Goal: Task Accomplishment & Management: Manage account settings

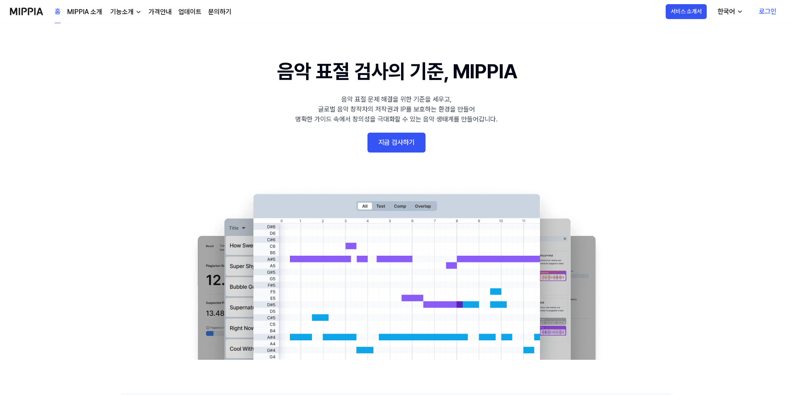
click at [402, 138] on link "지금 검사하기" at bounding box center [397, 143] width 58 height 20
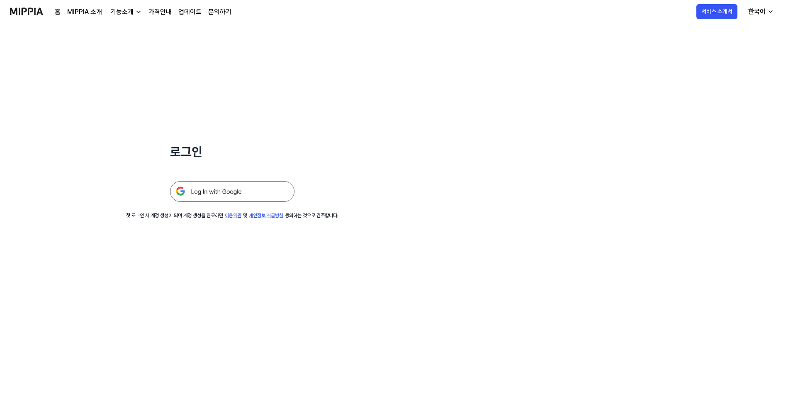
click at [236, 190] on img at bounding box center [232, 191] width 124 height 21
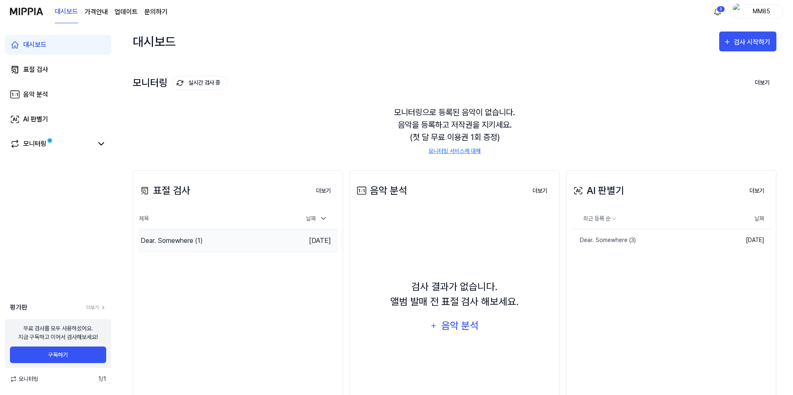
drag, startPoint x: 308, startPoint y: 239, endPoint x: 284, endPoint y: 244, distance: 24.7
click at [284, 244] on div "Dear. Somewhere (1)" at bounding box center [213, 240] width 150 height 23
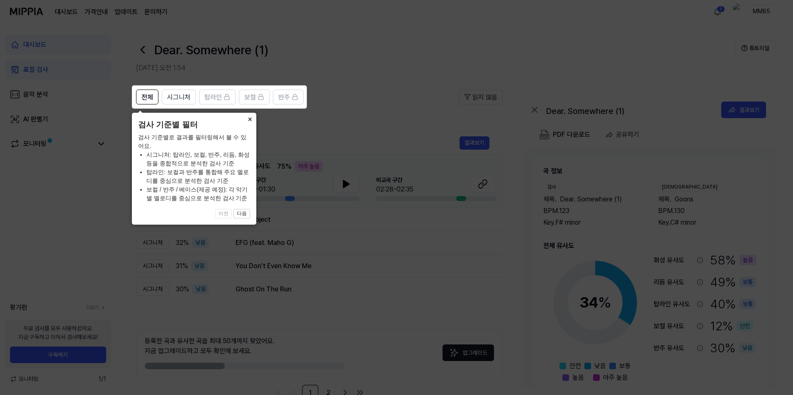
click at [250, 120] on button "×" at bounding box center [249, 119] width 13 height 12
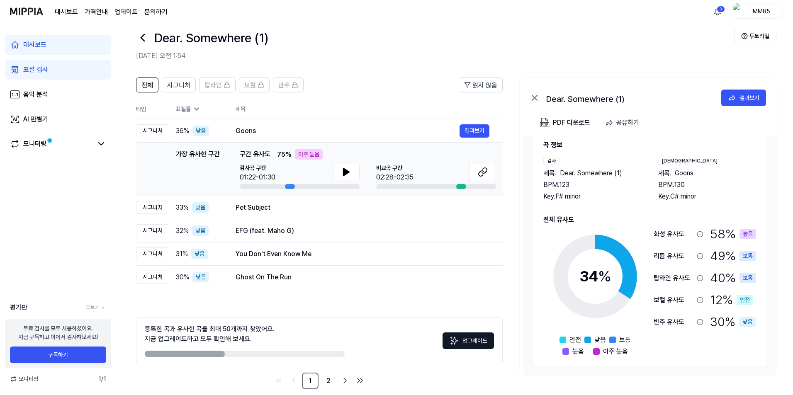
scroll to position [23, 0]
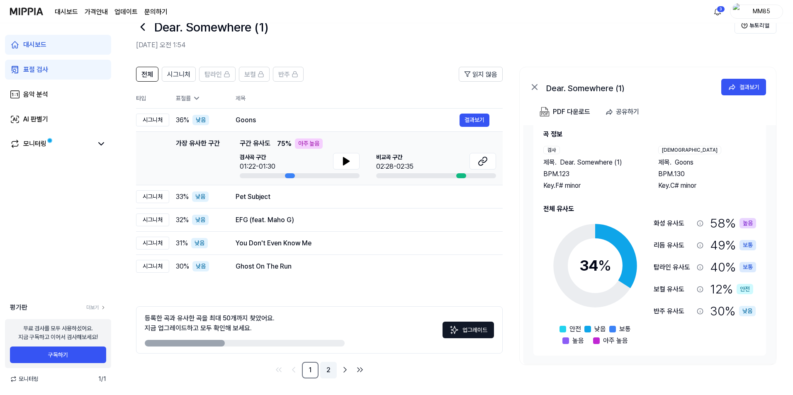
click at [327, 368] on link "2" at bounding box center [328, 370] width 17 height 17
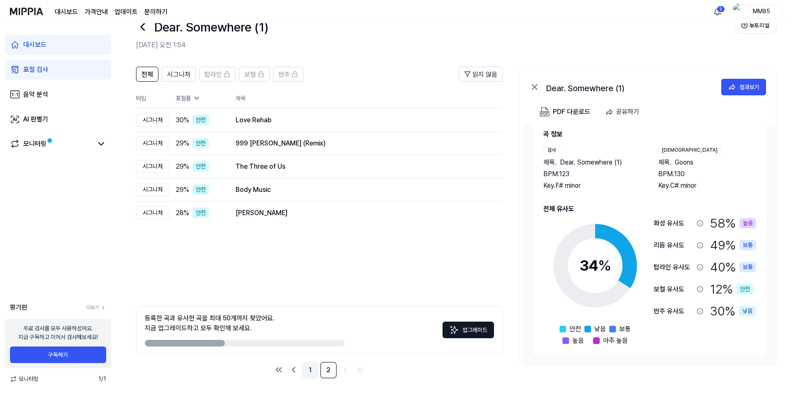
click at [305, 369] on link "1" at bounding box center [310, 370] width 17 height 17
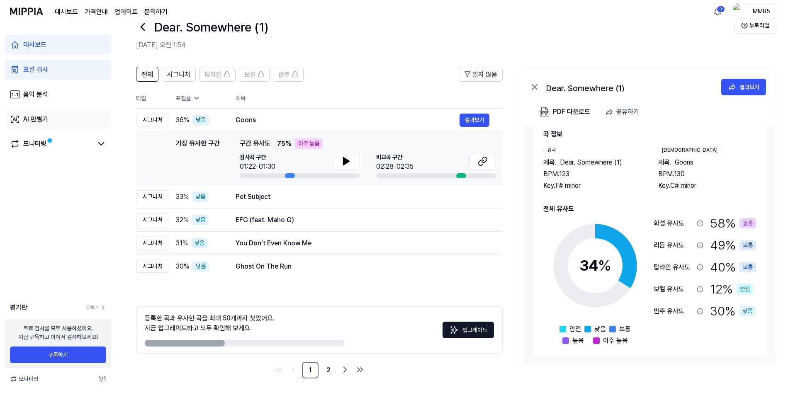
click at [32, 117] on div "AI 판별기" at bounding box center [35, 120] width 25 height 10
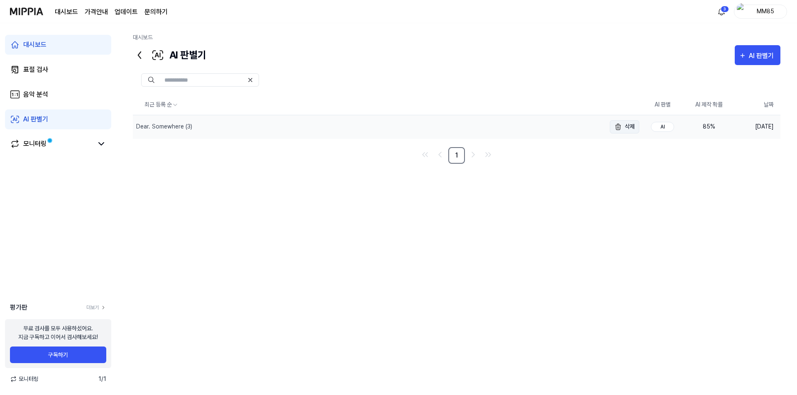
click at [630, 127] on button "삭제" at bounding box center [624, 126] width 29 height 13
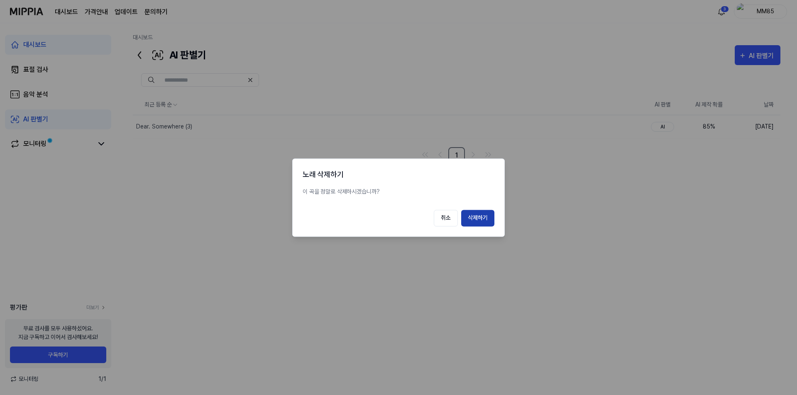
click at [484, 222] on button "삭제하기" at bounding box center [477, 218] width 33 height 17
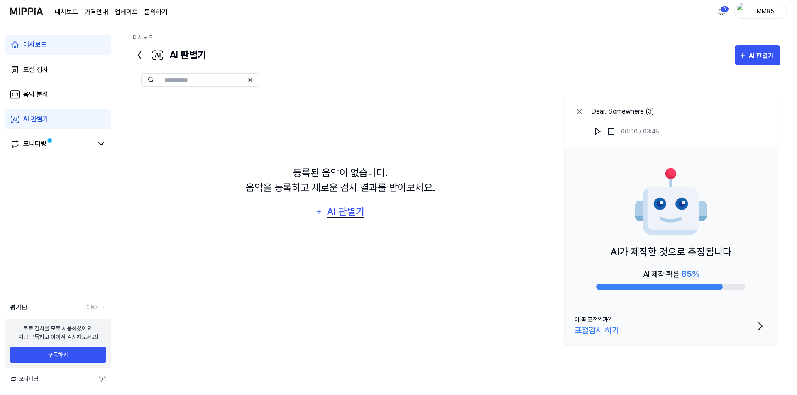
click at [352, 213] on div "AI 판별기" at bounding box center [346, 212] width 40 height 16
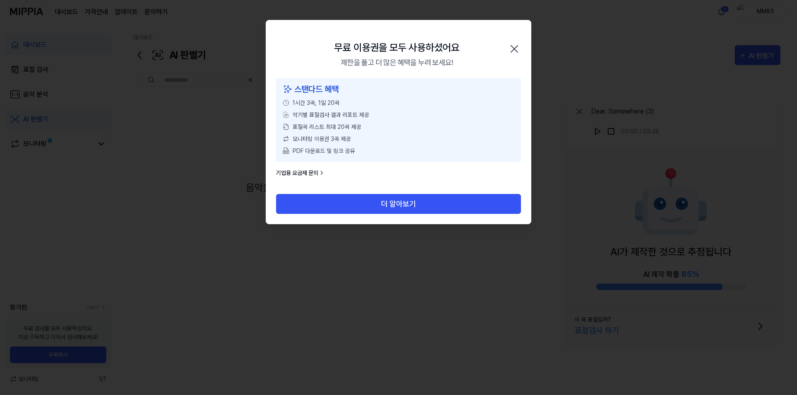
click at [510, 45] on icon "button" at bounding box center [514, 48] width 13 height 13
